Goal: Find specific page/section: Find specific page/section

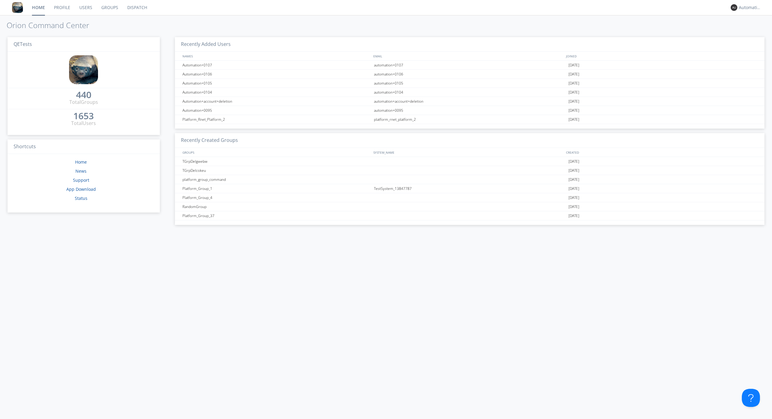
click at [137, 8] on link "Dispatch" at bounding box center [137, 7] width 29 height 15
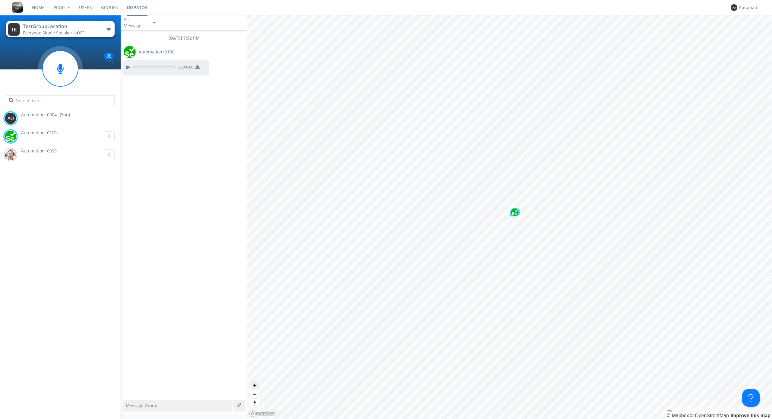
click at [255, 385] on span "Zoom in" at bounding box center [254, 385] width 9 height 9
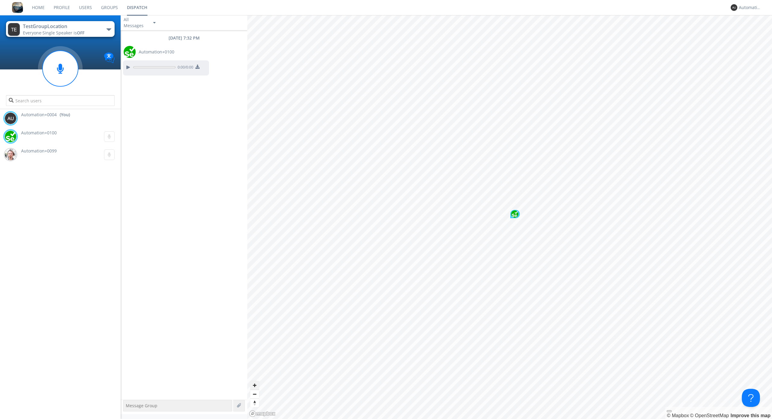
click at [255, 394] on span "Zoom out" at bounding box center [254, 394] width 9 height 8
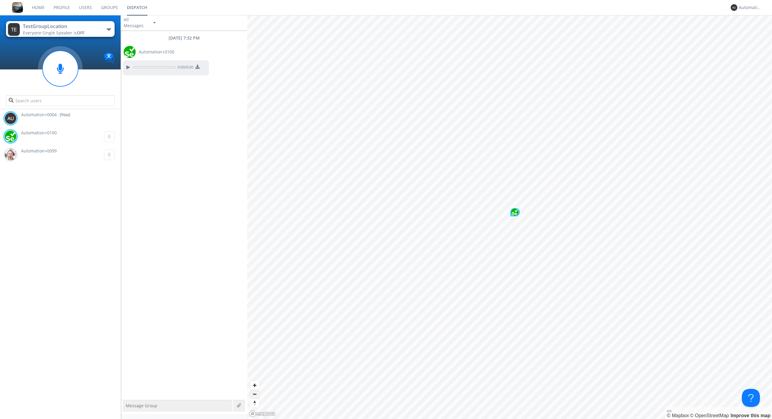
click at [255, 394] on span "Zoom out" at bounding box center [254, 394] width 9 height 8
